Goal: Task Accomplishment & Management: Manage account settings

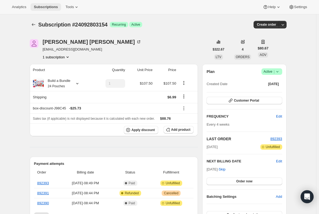
click at [42, 6] on span "Subscriptions" at bounding box center [46, 7] width 24 height 4
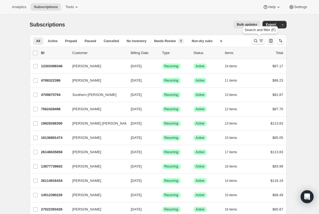
click at [262, 42] on icon "Search and filter results" at bounding box center [260, 40] width 5 height 5
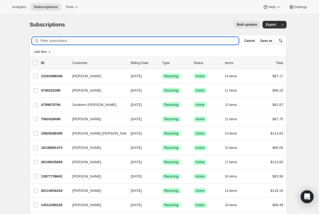
click at [113, 42] on input "Filter subscribers" at bounding box center [140, 41] width 198 height 8
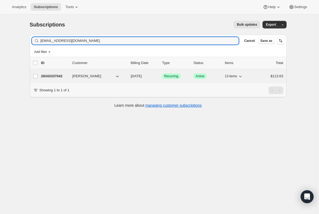
type input "[EMAIL_ADDRESS][DOMAIN_NAME]"
click at [50, 77] on p "28343337042" at bounding box center [54, 75] width 27 height 5
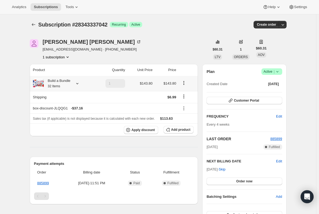
click at [62, 82] on div "Build a Bundle 32 Items" at bounding box center [57, 83] width 27 height 11
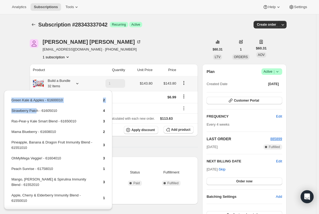
drag, startPoint x: 36, startPoint y: 111, endPoint x: 8, endPoint y: 111, distance: 27.8
click at [8, 111] on div "Green Kale & Apples - 61600010 2 Strawberry Patch - 61605010 4 Ras-Pear-y Kale …" at bounding box center [58, 189] width 108 height 199
click at [19, 108] on td "Strawberry Patch - 61605010" at bounding box center [52, 113] width 83 height 10
click at [21, 108] on td "Strawberry Patch - 61605010" at bounding box center [52, 113] width 83 height 10
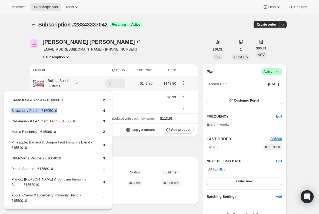
click at [21, 108] on td "Strawberry Patch - 61605010" at bounding box center [52, 113] width 83 height 10
copy td "Strawberry Patch - 61605010"
drag, startPoint x: 56, startPoint y: 120, endPoint x: 11, endPoint y: 121, distance: 44.8
click at [11, 121] on table "Green Kale & Apples - 61600010 2 Strawberry Patch - 61605010 4 Ras-Pear-y Kale …" at bounding box center [58, 184] width 95 height 175
copy td "Ras-Pear-y Kale Smart Blend"
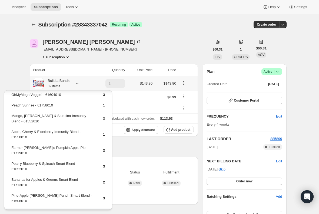
scroll to position [69, 0]
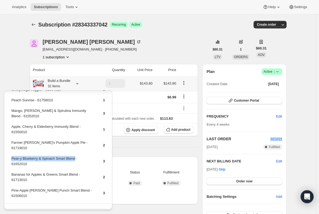
drag, startPoint x: 73, startPoint y: 152, endPoint x: 11, endPoint y: 155, distance: 62.7
click at [11, 155] on table "Green Kale & Apples - 61600010 2 Strawberry Patch - 61605010 4 Ras-Pear-y Kale …" at bounding box center [58, 115] width 95 height 175
copy td "Pear-y Blueberry & Spinach Smart Blend"
click at [180, 129] on span "Add product" at bounding box center [180, 129] width 19 height 4
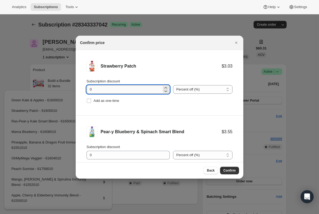
click at [102, 90] on input "0" at bounding box center [123, 89] width 75 height 9
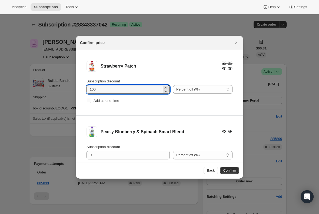
type input "100"
click at [90, 100] on input "Add as one-time" at bounding box center [89, 101] width 4 height 4
checkbox input "true"
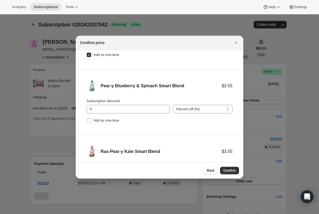
scroll to position [54, 0]
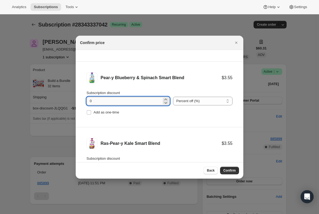
click at [97, 97] on input "0" at bounding box center [123, 101] width 75 height 9
type input "100"
click at [92, 112] on label "Add as one-time" at bounding box center [102, 113] width 33 height 8
click at [91, 112] on input "Add as one-time" at bounding box center [89, 112] width 4 height 4
checkbox input "true"
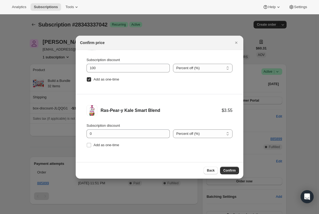
scroll to position [88, 0]
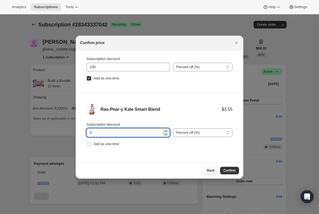
click at [102, 132] on input "0" at bounding box center [123, 132] width 75 height 9
type input "100"
click at [90, 143] on input "Add as one-time" at bounding box center [89, 144] width 4 height 4
checkbox input "true"
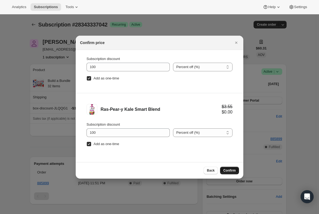
click at [226, 170] on span "Confirm" at bounding box center [229, 170] width 12 height 4
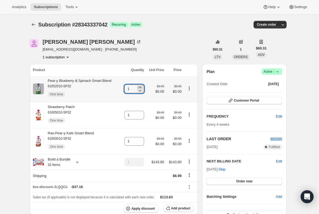
click at [141, 87] on icon at bounding box center [140, 86] width 2 height 1
type input "2"
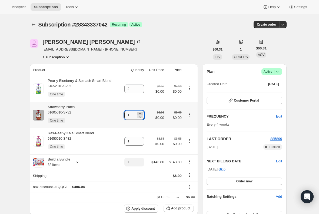
click at [141, 112] on icon at bounding box center [139, 113] width 5 height 5
type input "2"
click at [140, 139] on icon at bounding box center [139, 139] width 5 height 5
type input "2"
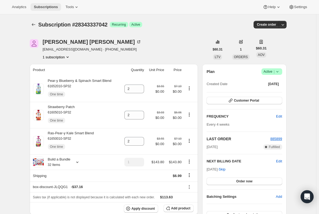
click at [44, 7] on span "Subscriptions" at bounding box center [46, 7] width 24 height 4
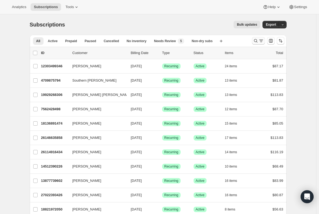
click at [257, 42] on icon "Search and filter results" at bounding box center [255, 40] width 5 height 5
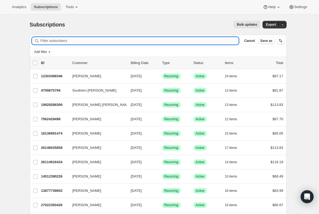
click at [103, 42] on input "Filter subscribers" at bounding box center [140, 41] width 198 height 8
paste input "heidisperling15@yahoo.com"
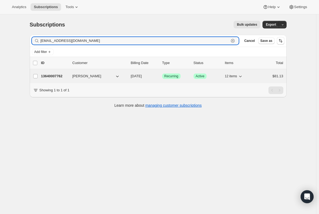
type input "heidisperling15@yahoo.com"
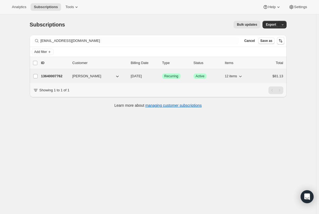
click at [49, 78] on p "13640007762" at bounding box center [54, 75] width 27 height 5
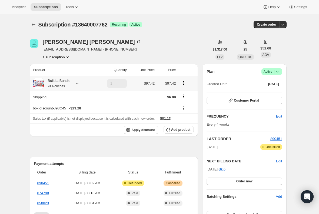
click at [50, 85] on small "24 Pouches" at bounding box center [56, 86] width 17 height 4
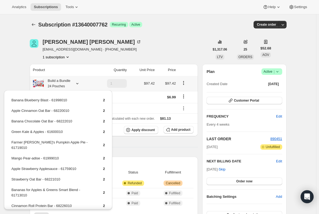
click at [22, 97] on table "Banana Blueberry Blast - 61998010 2 Apple Cinnamon Oat Bar - 68220010 2 Banana …" at bounding box center [58, 168] width 95 height 143
click at [15, 92] on div "Banana Blueberry Blast - 61998010 2 Apple Cinnamon Oat Bar - 68220010 2 Banana …" at bounding box center [58, 173] width 108 height 167
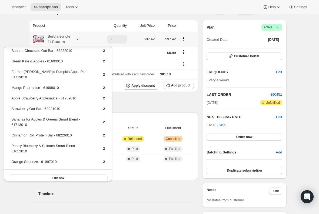
scroll to position [54, 0]
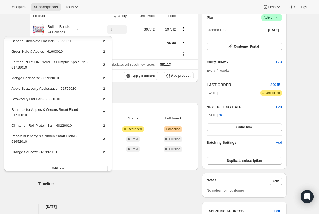
click at [131, 181] on h2 "Timeline" at bounding box center [118, 183] width 160 height 5
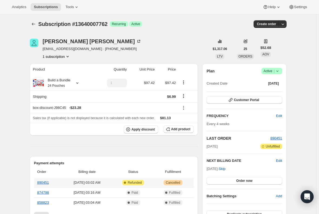
scroll to position [0, 0]
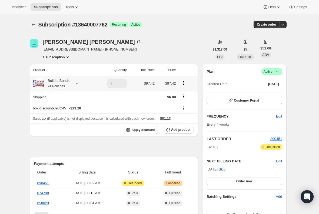
click at [62, 85] on small "24 Pouches" at bounding box center [56, 86] width 17 height 4
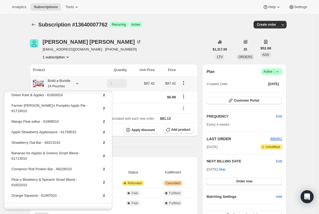
scroll to position [42, 0]
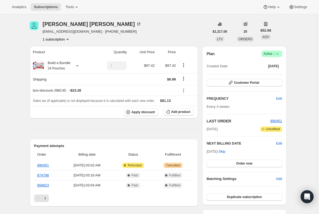
scroll to position [27, 0]
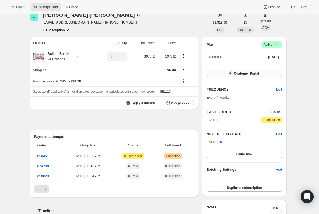
click at [254, 75] on span "Customer Portal" at bounding box center [246, 73] width 25 height 4
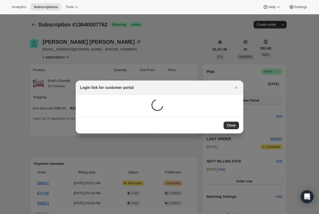
scroll to position [0, 0]
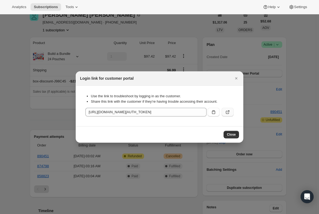
click at [227, 112] on icon ":rgp:" at bounding box center [227, 111] width 5 height 5
click at [236, 77] on icon "Close" at bounding box center [235, 78] width 5 height 5
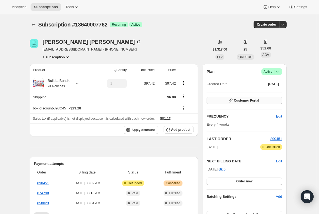
scroll to position [27, 0]
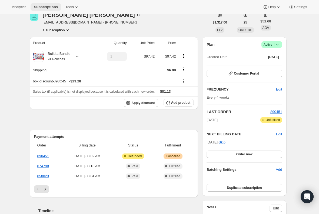
click at [50, 5] on span "Subscriptions" at bounding box center [46, 7] width 24 height 4
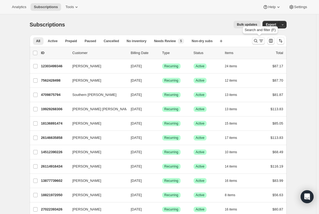
click at [255, 43] on icon "Search and filter results" at bounding box center [255, 40] width 5 height 5
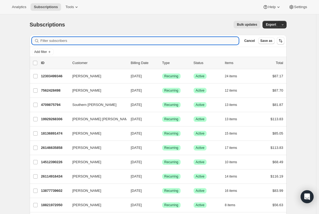
click at [99, 42] on input "Filter subscribers" at bounding box center [140, 41] width 198 height 8
paste input "ifebuzor@gmail.com"
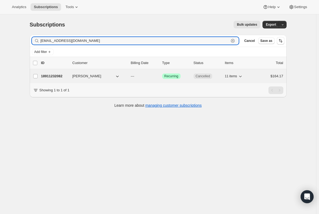
type input "ifebuzor@gmail.com"
click at [57, 76] on p "18911232082" at bounding box center [54, 75] width 27 height 5
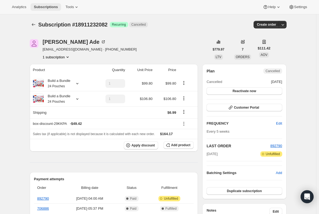
click at [36, 6] on span "Subscriptions" at bounding box center [46, 7] width 24 height 4
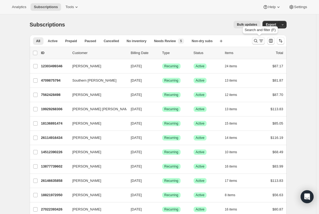
click at [255, 39] on icon "Search and filter results" at bounding box center [255, 40] width 5 height 5
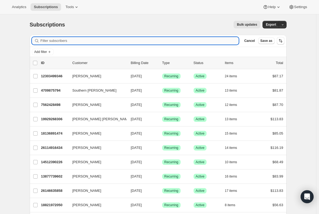
click at [121, 40] on input "Filter subscribers" at bounding box center [140, 41] width 198 height 8
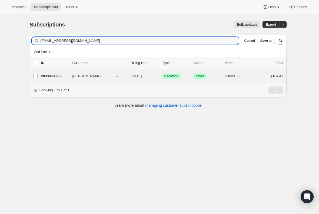
type input "lilivera33@yahoo.com"
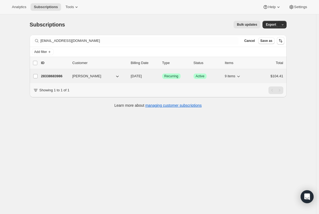
click at [56, 76] on p "28338683986" at bounding box center [54, 75] width 27 height 5
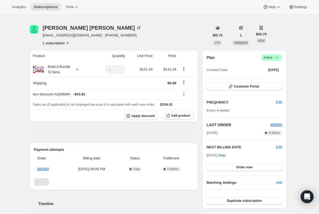
scroll to position [5, 0]
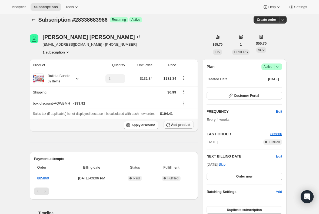
click at [170, 125] on icon "button" at bounding box center [167, 124] width 5 height 5
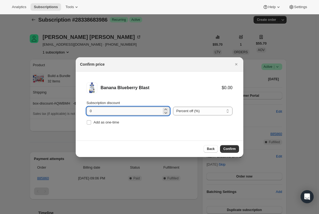
click at [99, 110] on input "0" at bounding box center [123, 111] width 75 height 9
type input "100"
click at [90, 123] on input "Add as one-time" at bounding box center [89, 122] width 4 height 4
checkbox input "true"
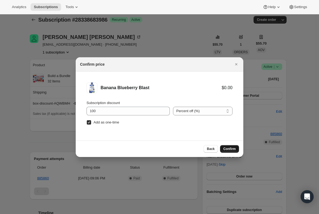
click at [227, 147] on span "Confirm" at bounding box center [229, 149] width 12 height 4
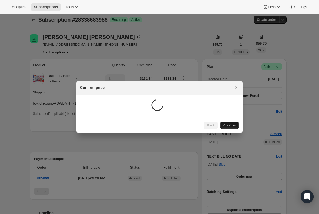
scroll to position [5, 0]
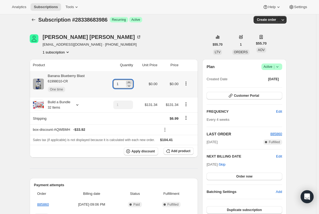
click at [130, 82] on icon at bounding box center [128, 82] width 5 height 5
type input "3"
